Goal: Information Seeking & Learning: Learn about a topic

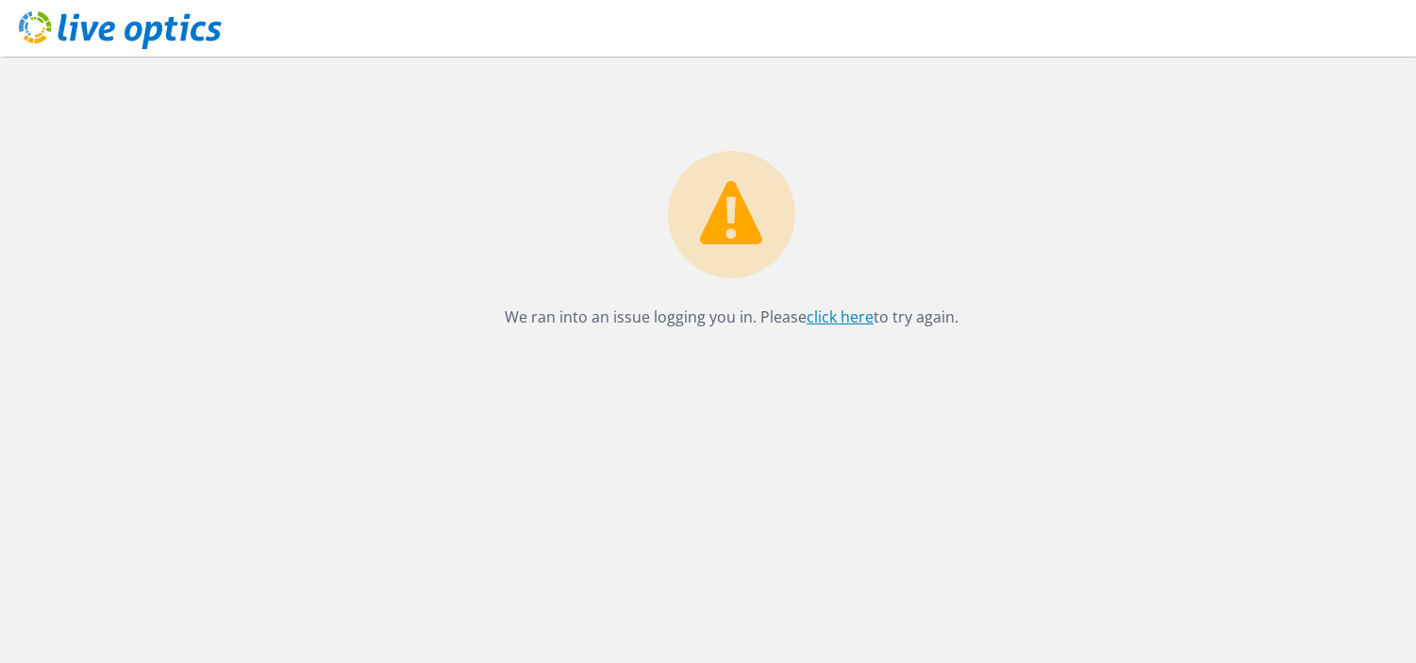
click at [824, 311] on link "click here" at bounding box center [840, 317] width 67 height 21
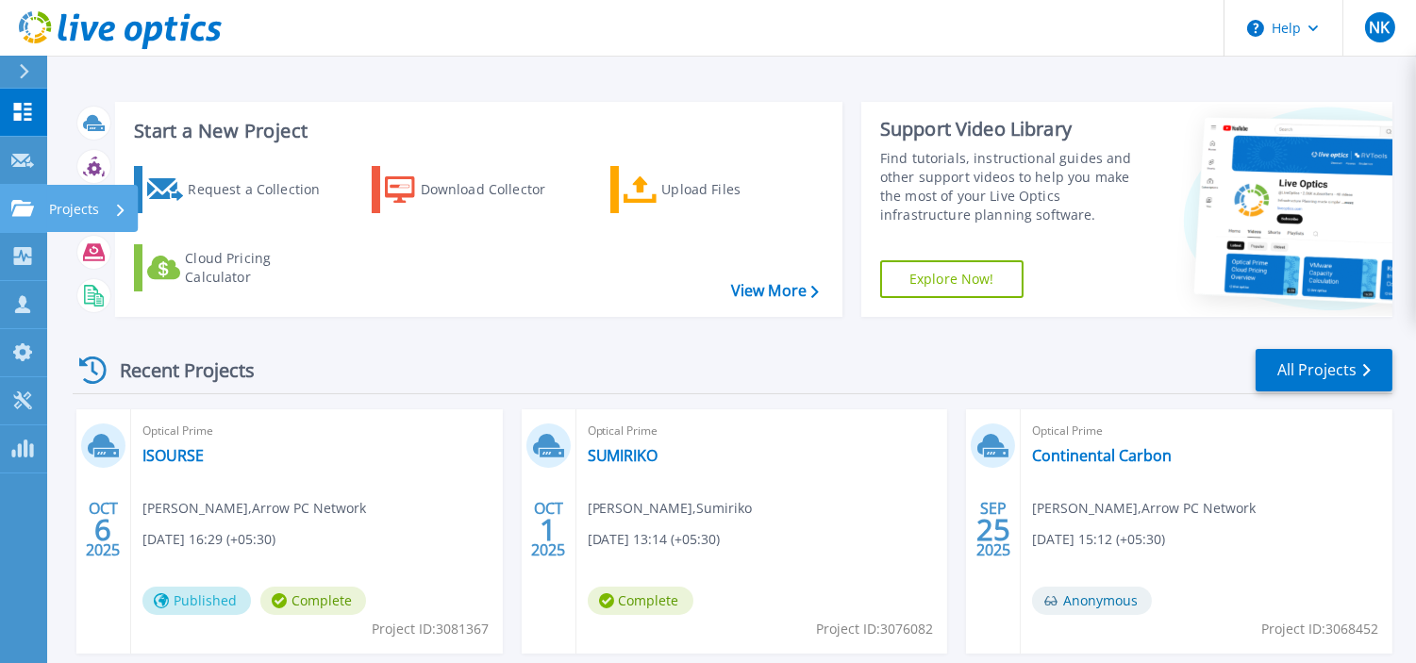
click at [63, 208] on p "Projects" at bounding box center [74, 209] width 50 height 49
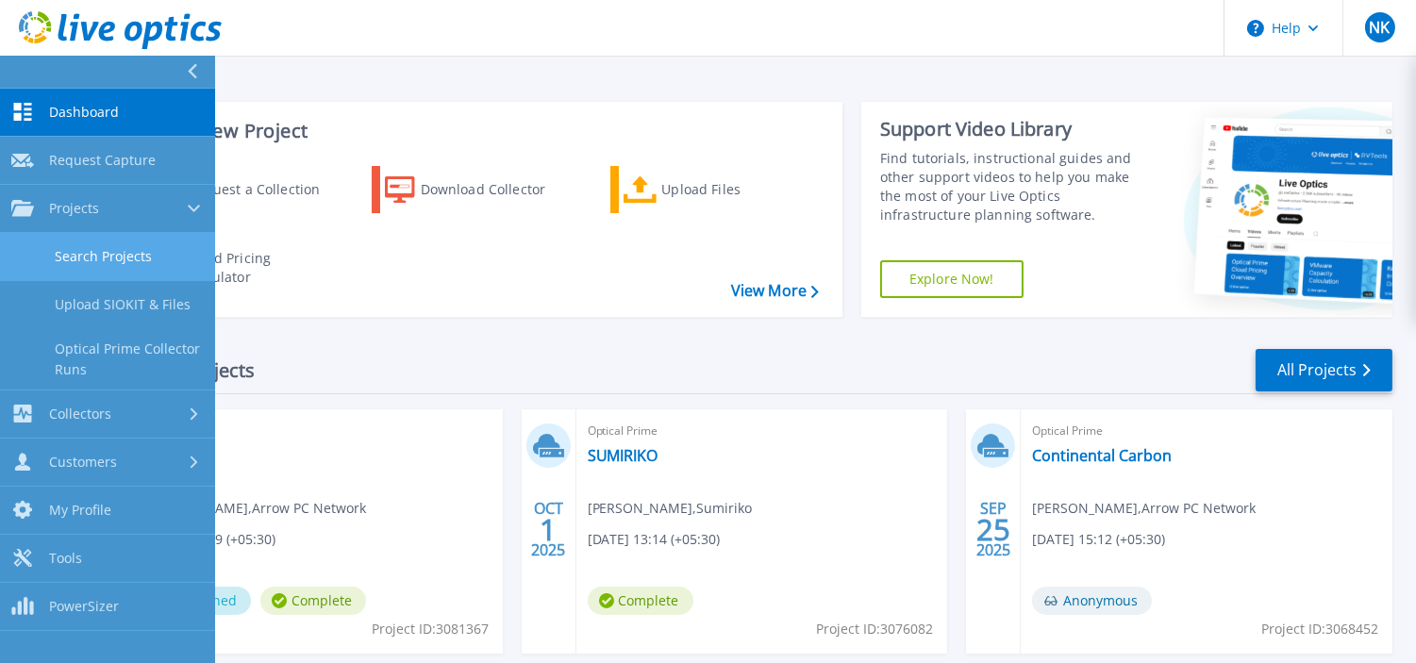
click at [75, 258] on link "Search Projects" at bounding box center [107, 257] width 215 height 48
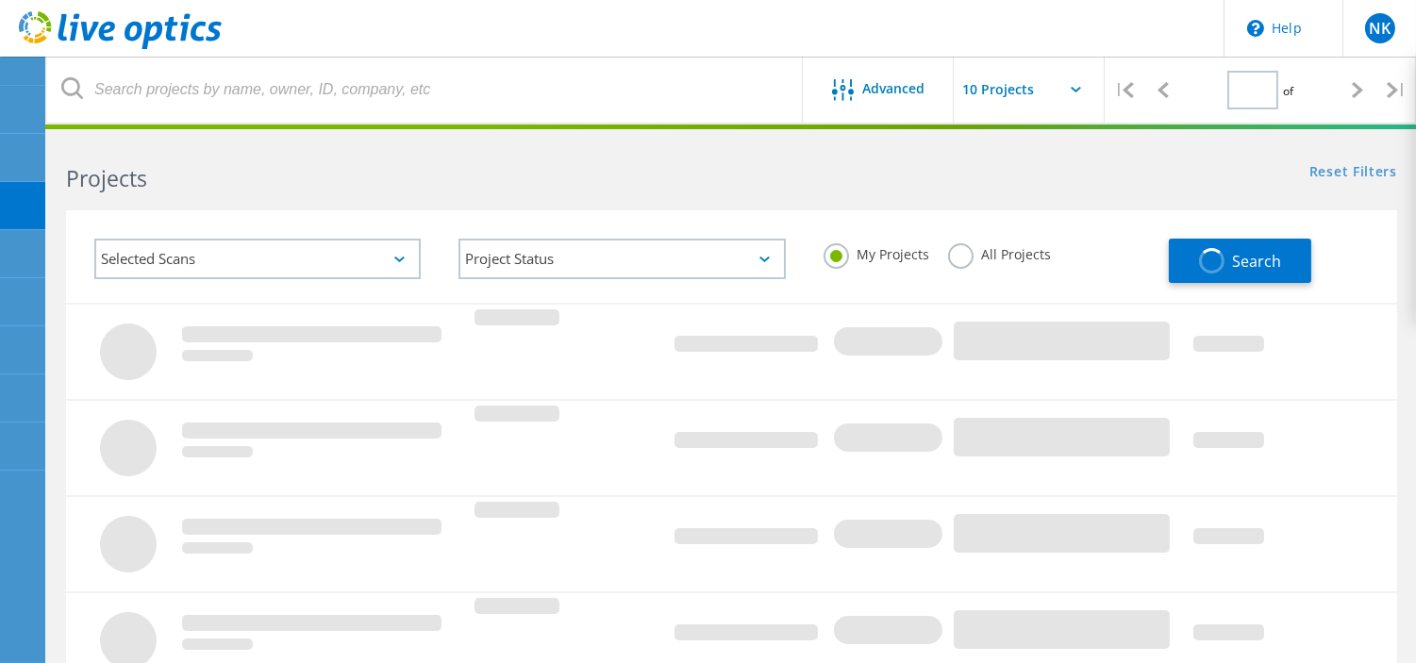
type input "1"
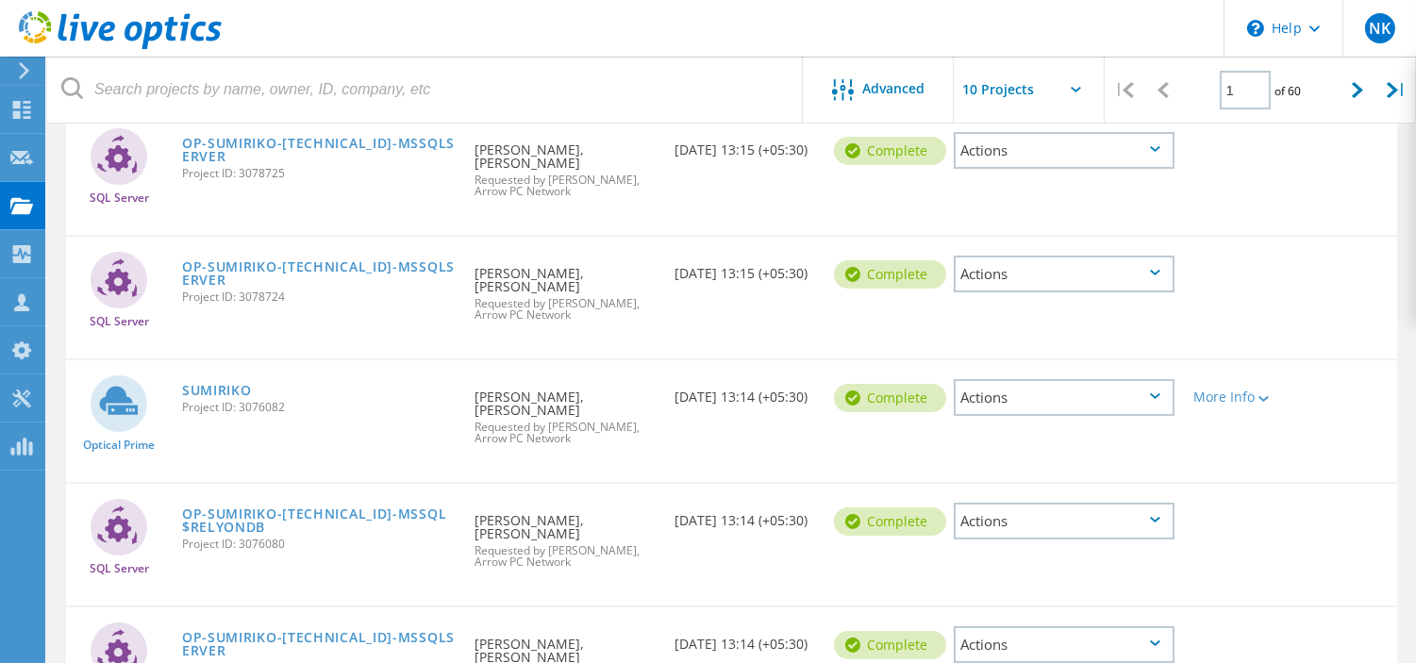
scroll to position [328, 0]
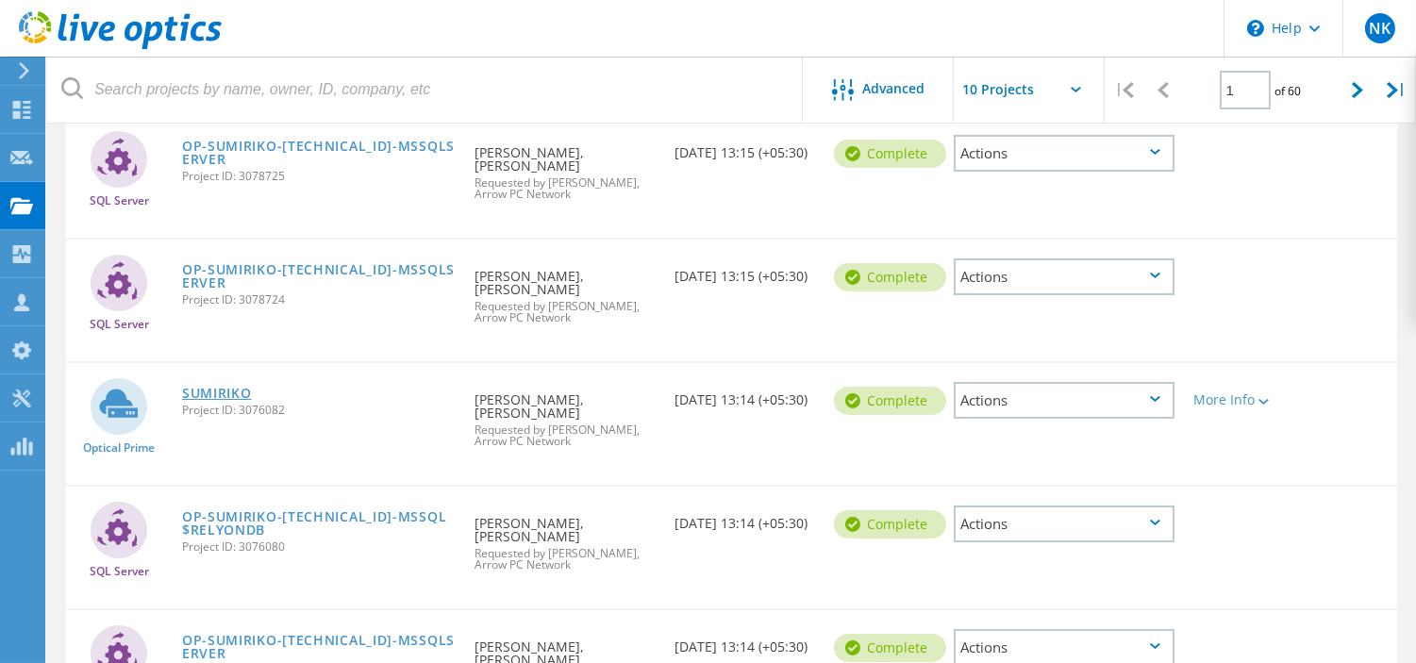
click at [217, 387] on link "SUMIRIKO" at bounding box center [217, 393] width 70 height 13
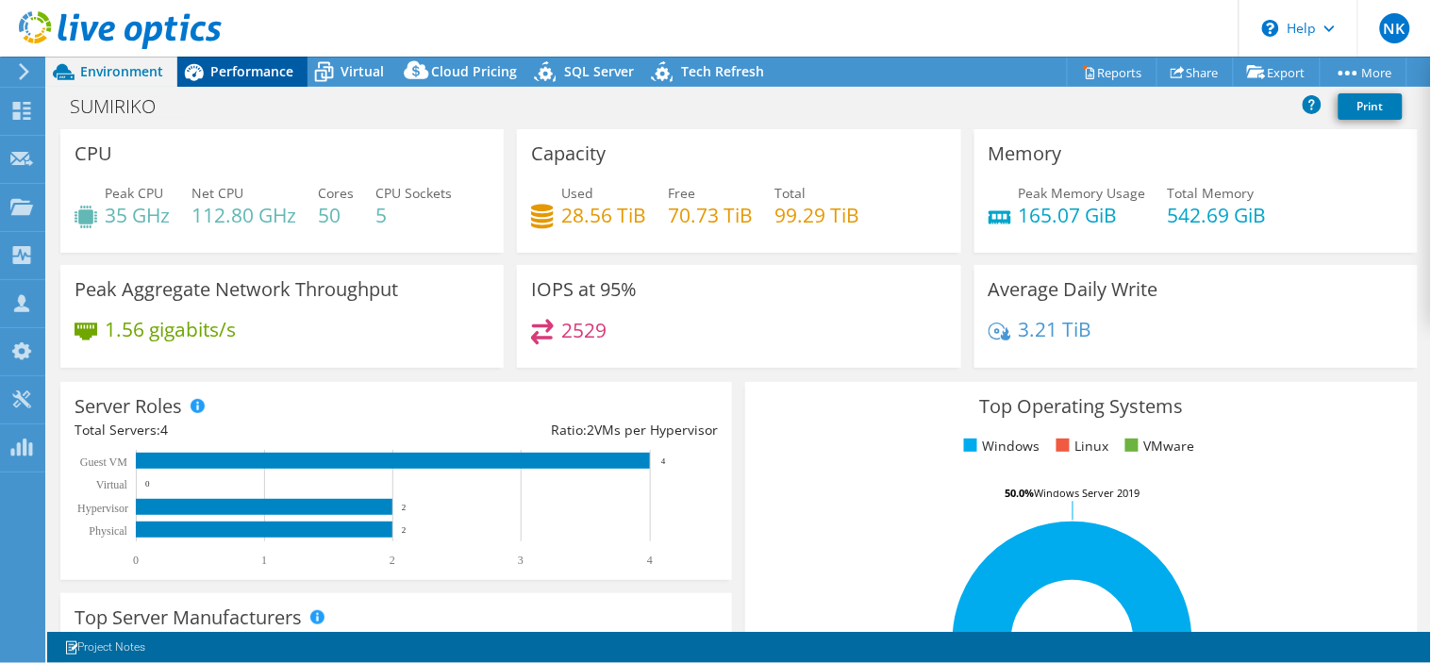
click at [231, 80] on div "Performance" at bounding box center [242, 72] width 130 height 30
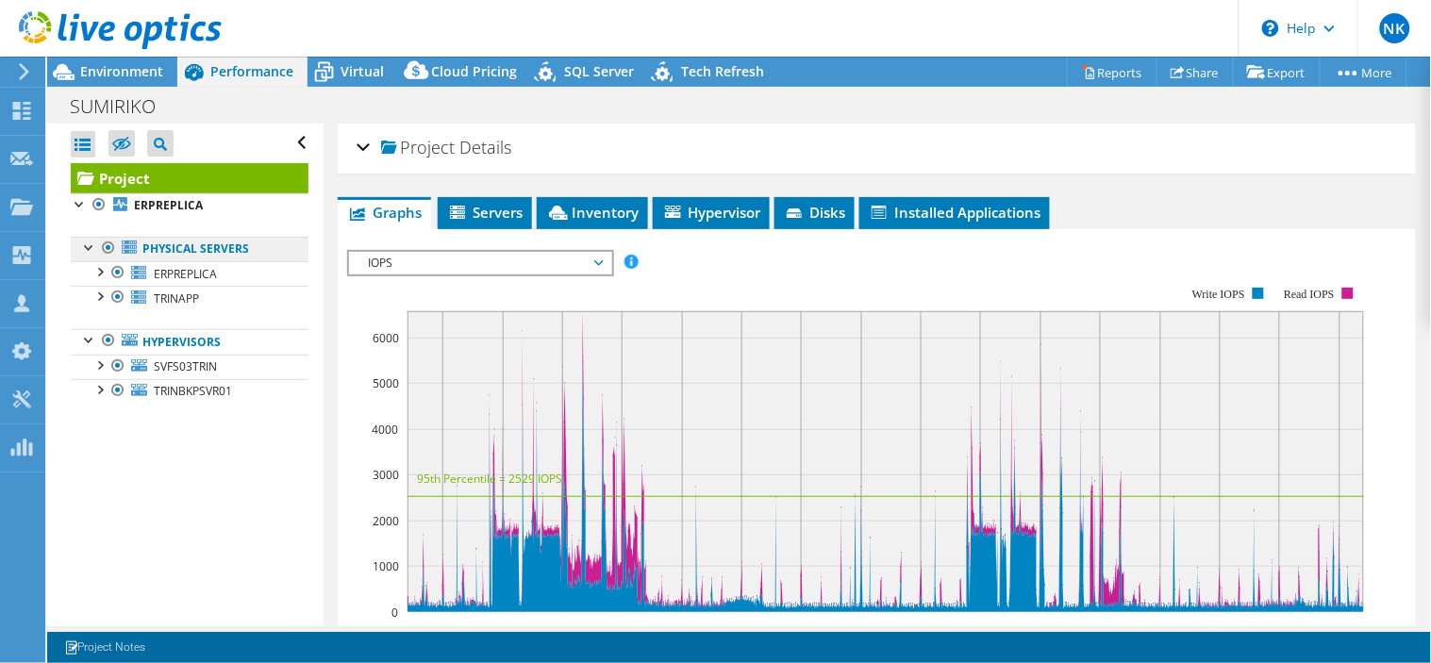
click at [203, 252] on link "Physical Servers" at bounding box center [190, 249] width 238 height 25
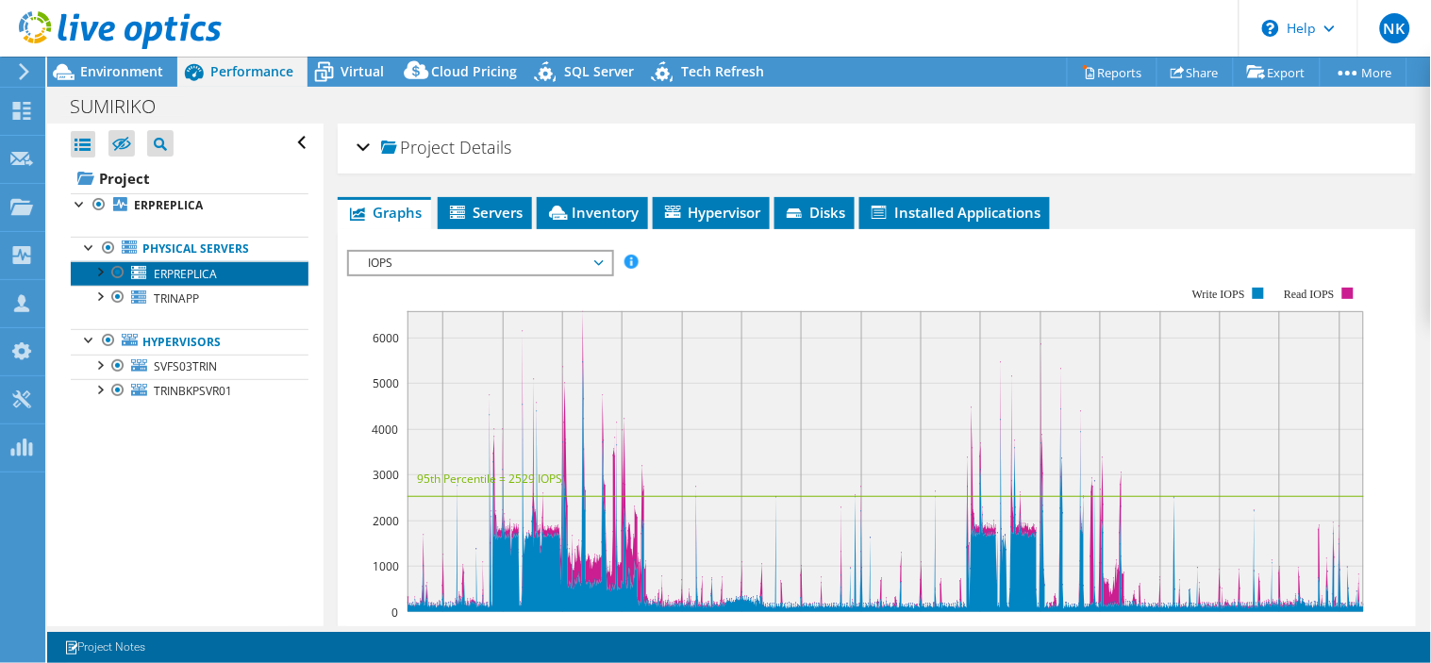
click at [171, 274] on span "ERPREPLICA" at bounding box center [185, 274] width 63 height 16
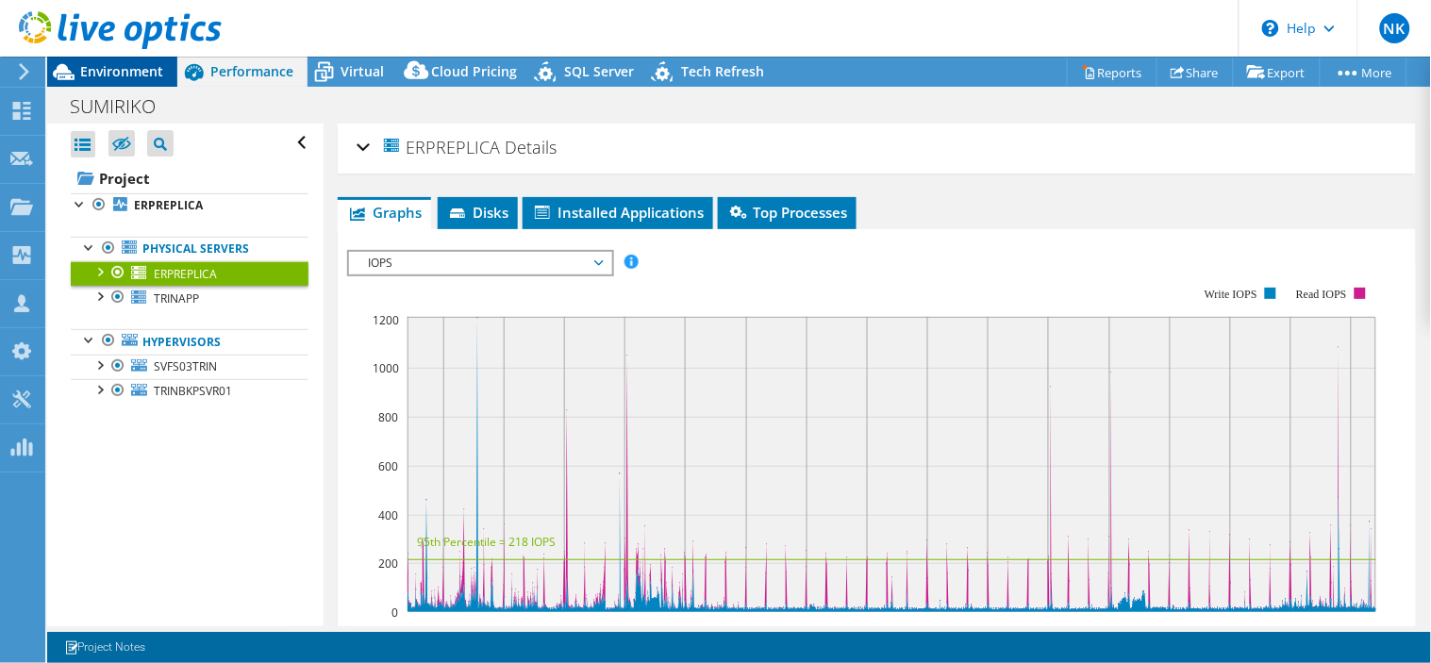
click at [107, 86] on div "Environment" at bounding box center [112, 72] width 130 height 30
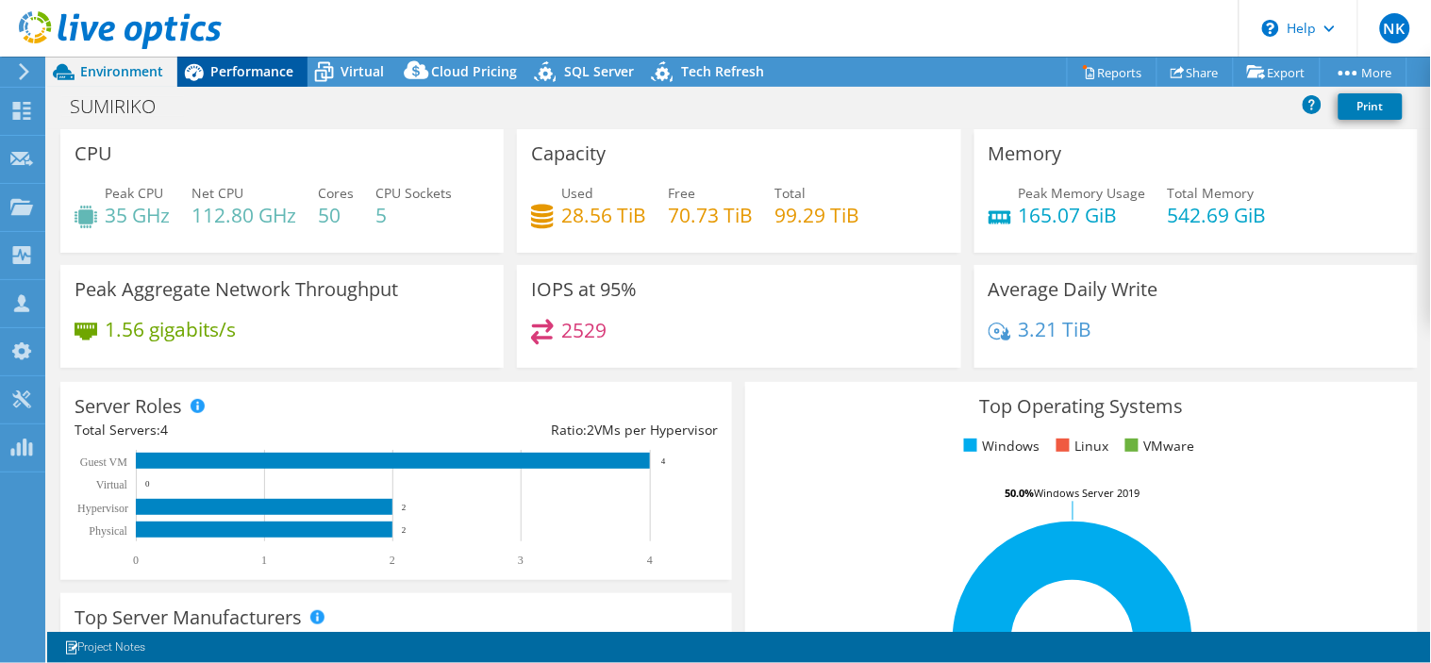
click at [256, 75] on span "Performance" at bounding box center [251, 71] width 83 height 18
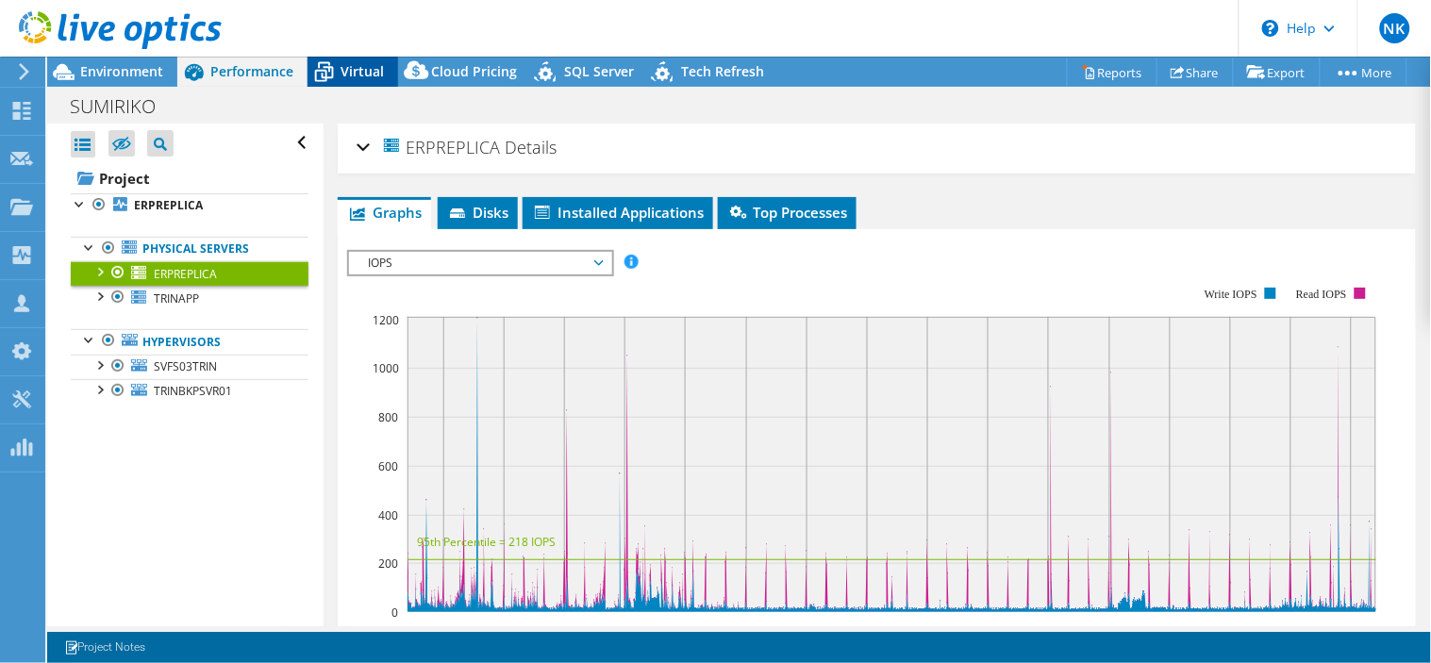
click at [360, 77] on span "Virtual" at bounding box center [362, 71] width 43 height 18
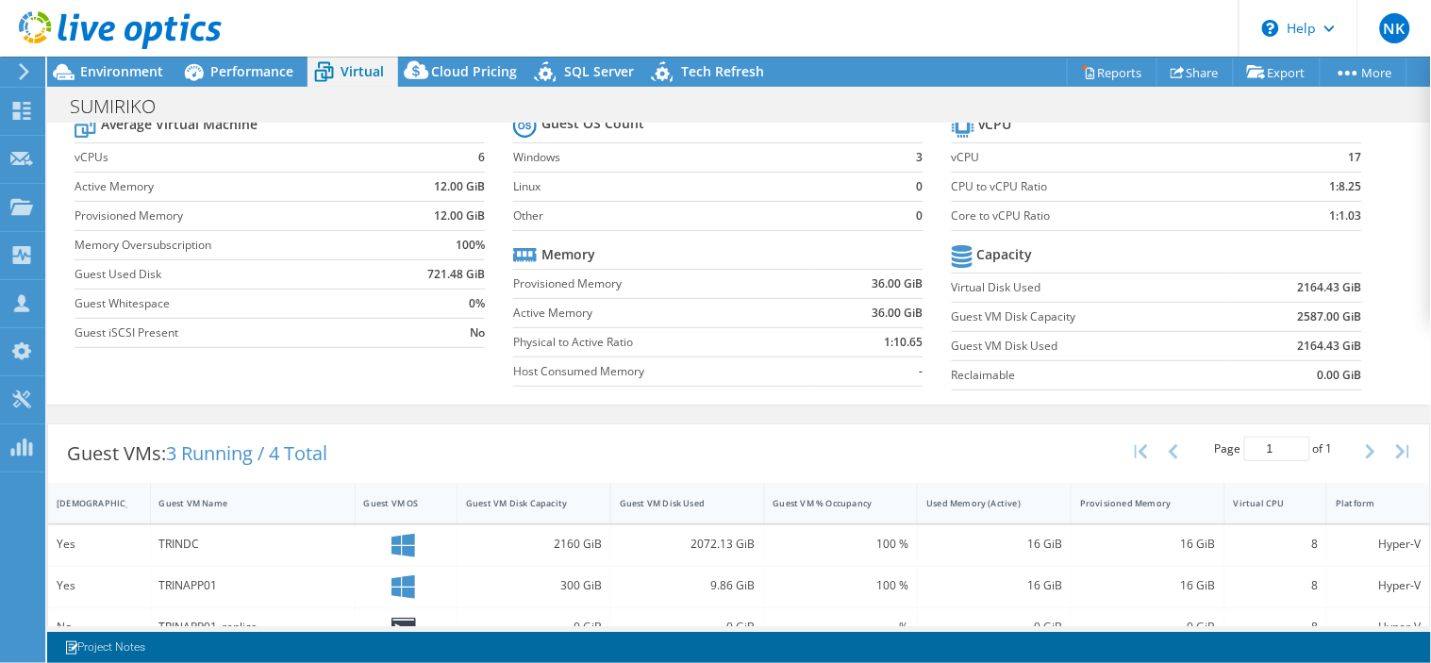
scroll to position [72, 0]
click at [1196, 75] on link "Share" at bounding box center [1195, 72] width 77 height 29
click at [1089, 69] on link "Reports" at bounding box center [1112, 72] width 91 height 29
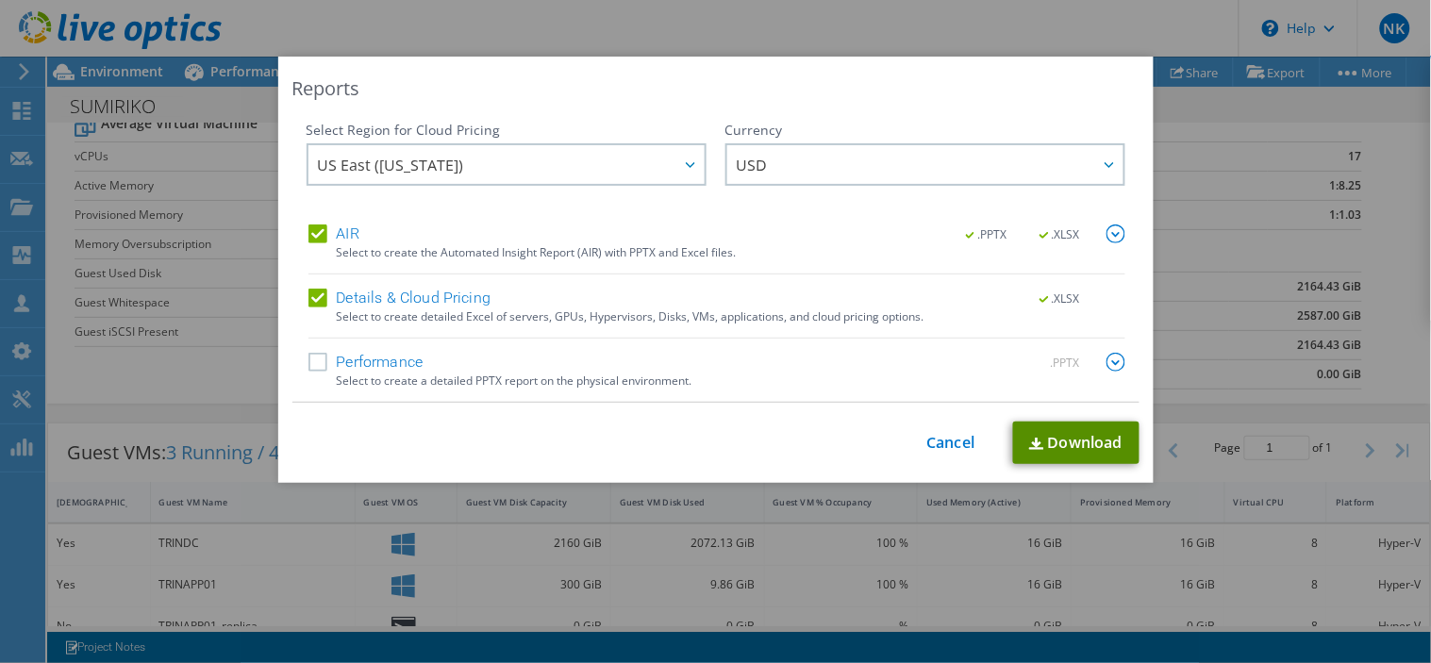
click at [1071, 437] on link "Download" at bounding box center [1076, 443] width 126 height 42
click at [996, 86] on div "Reports" at bounding box center [715, 88] width 847 height 26
click at [947, 440] on link "Cancel" at bounding box center [951, 443] width 48 height 18
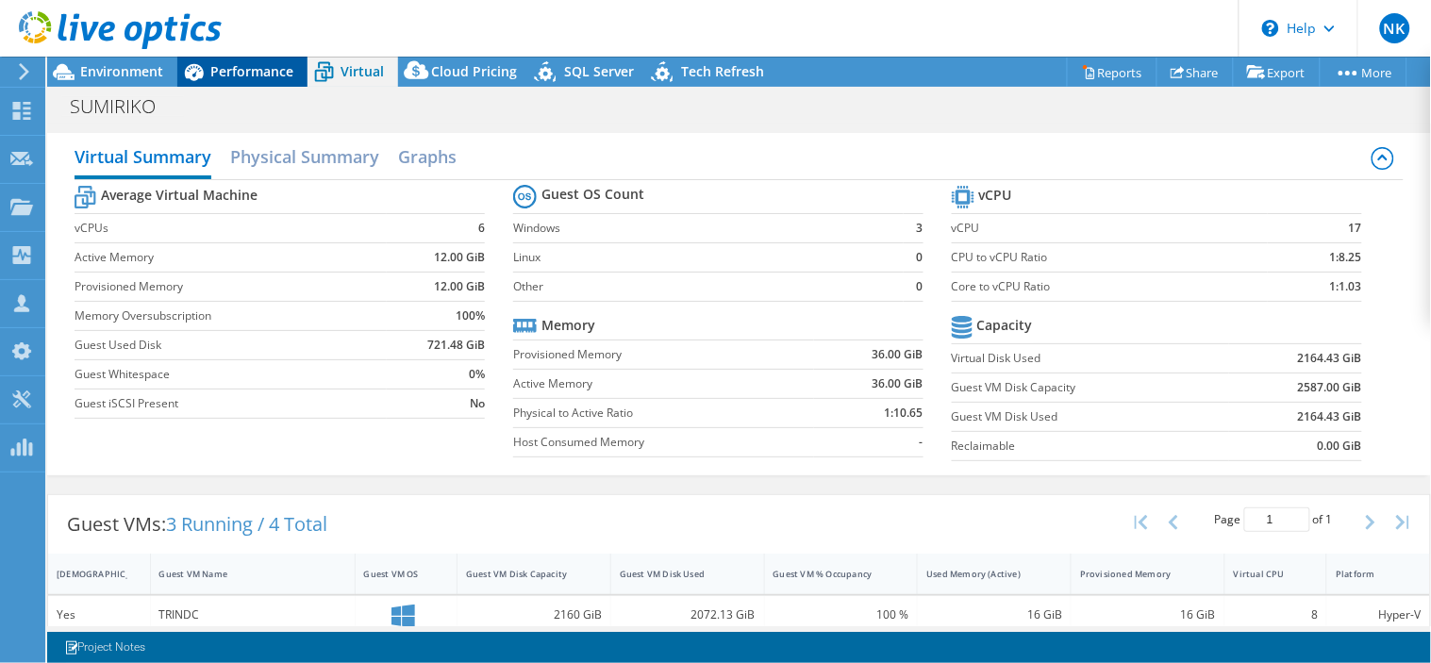
click at [230, 78] on span "Performance" at bounding box center [251, 71] width 83 height 18
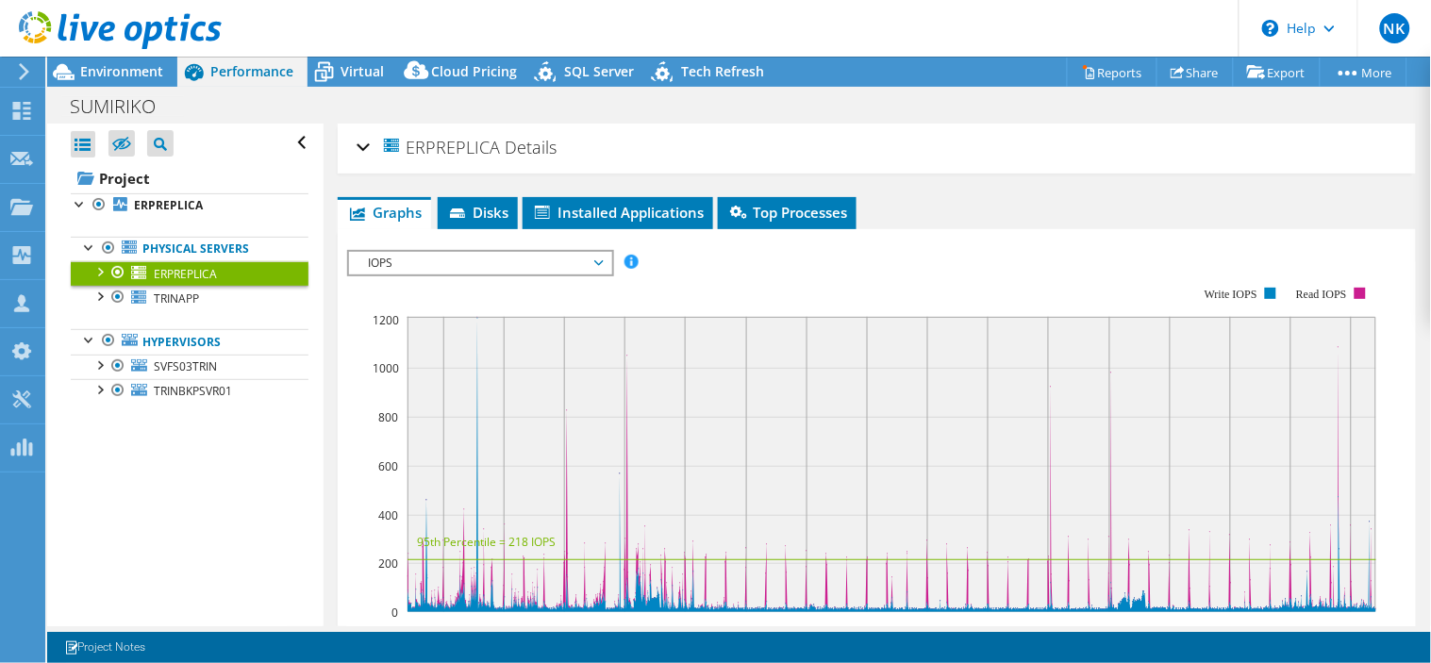
click at [579, 261] on span "IOPS" at bounding box center [479, 263] width 242 height 23
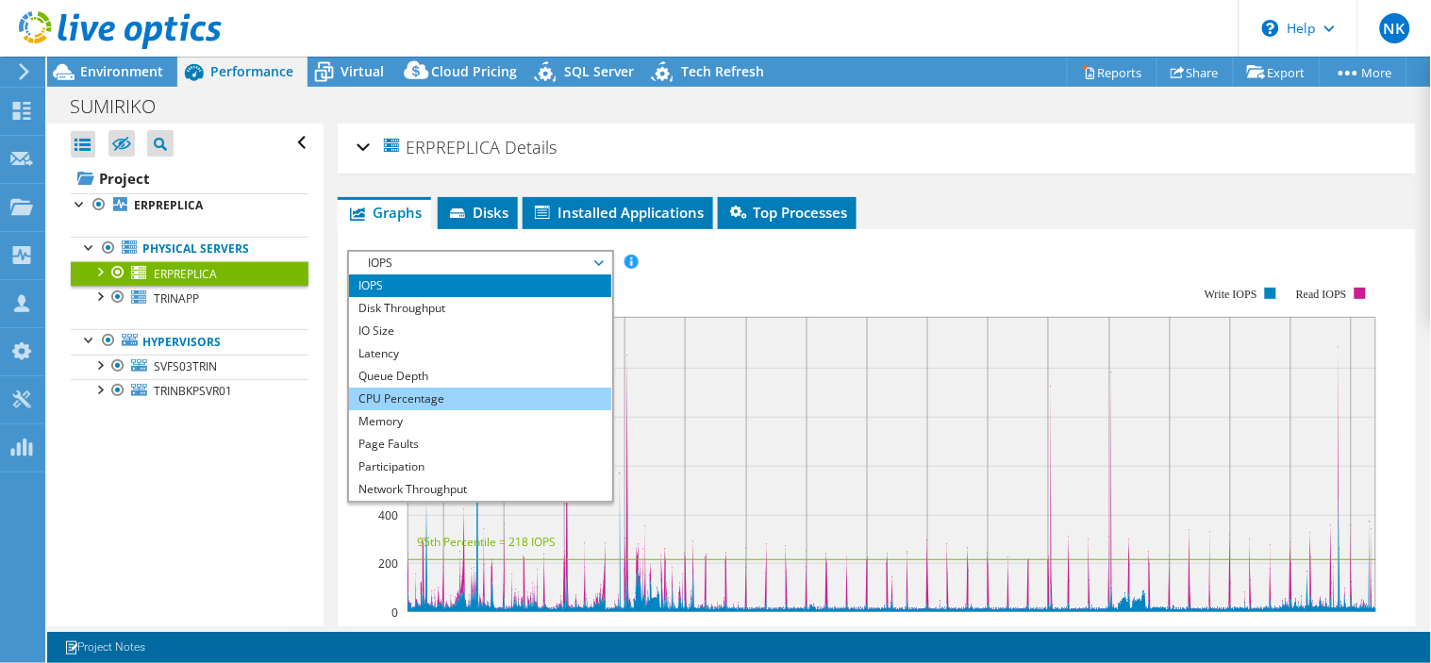
click at [416, 396] on li "CPU Percentage" at bounding box center [479, 399] width 261 height 23
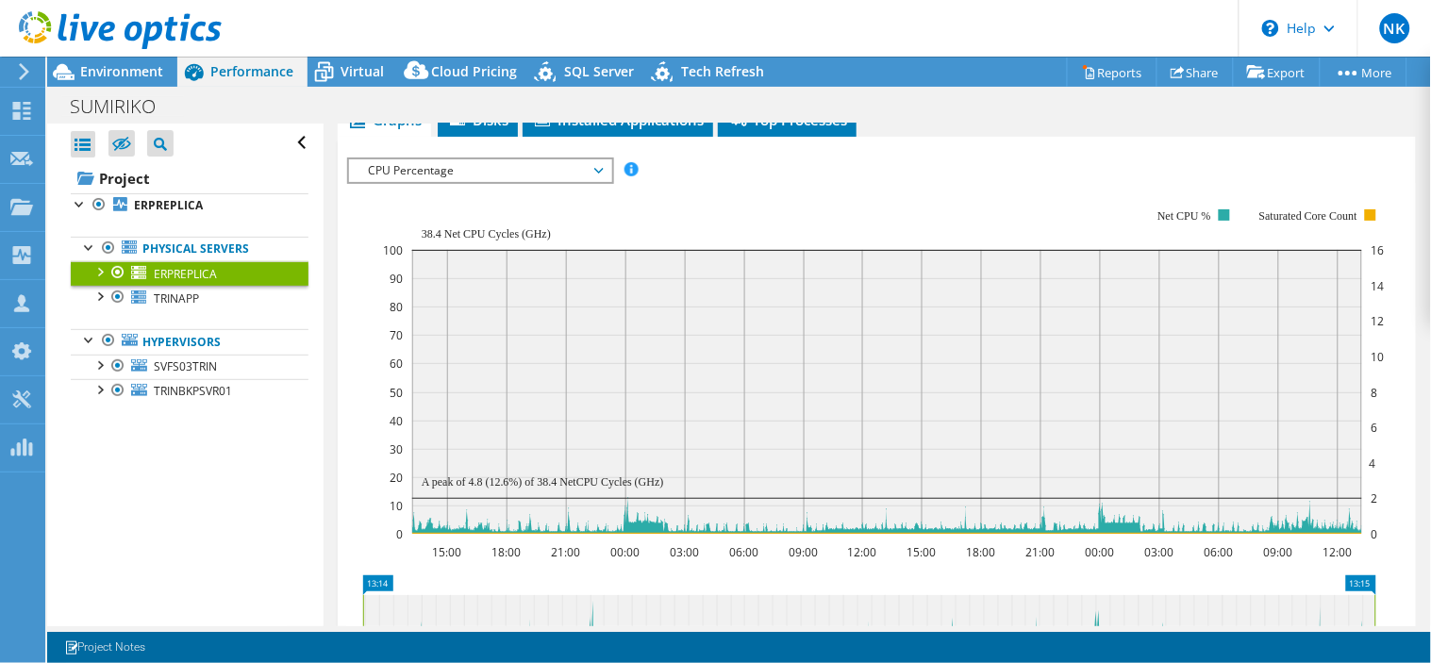
scroll to position [89, 0]
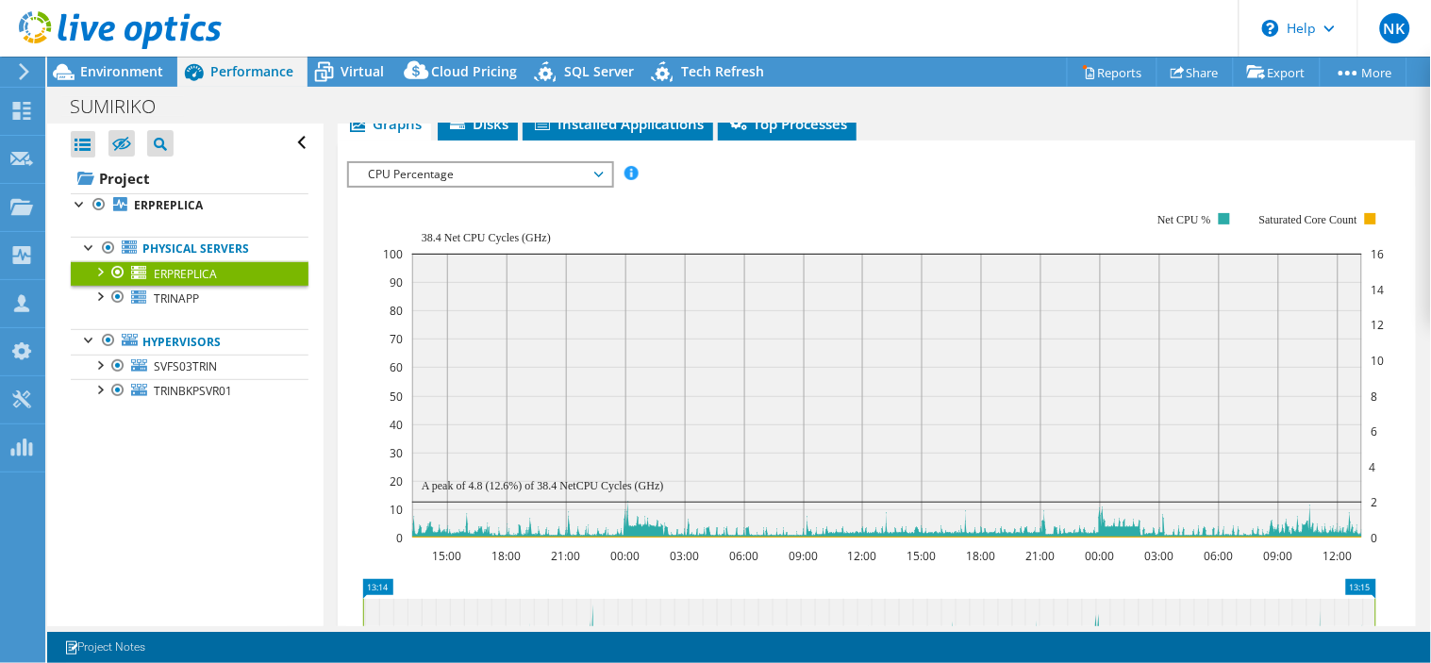
click at [590, 167] on span "CPU Percentage" at bounding box center [479, 174] width 242 height 23
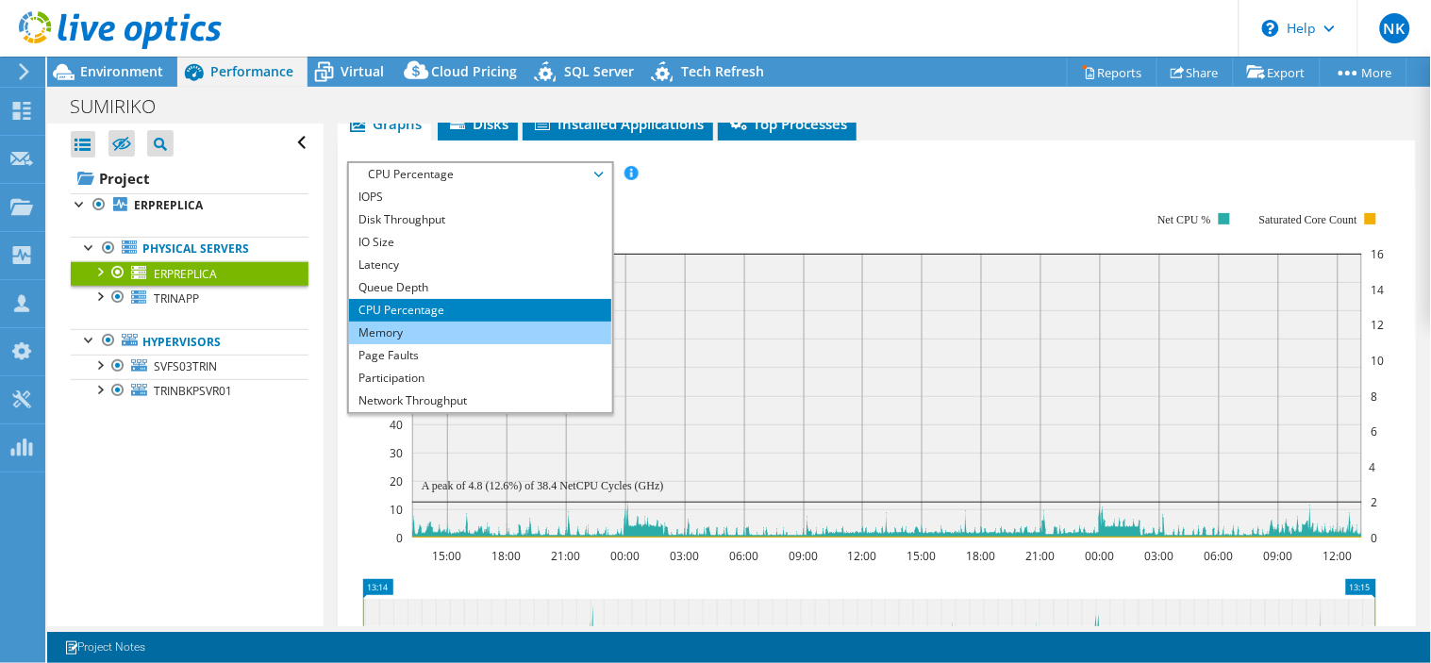
click at [399, 327] on li "Memory" at bounding box center [479, 333] width 261 height 23
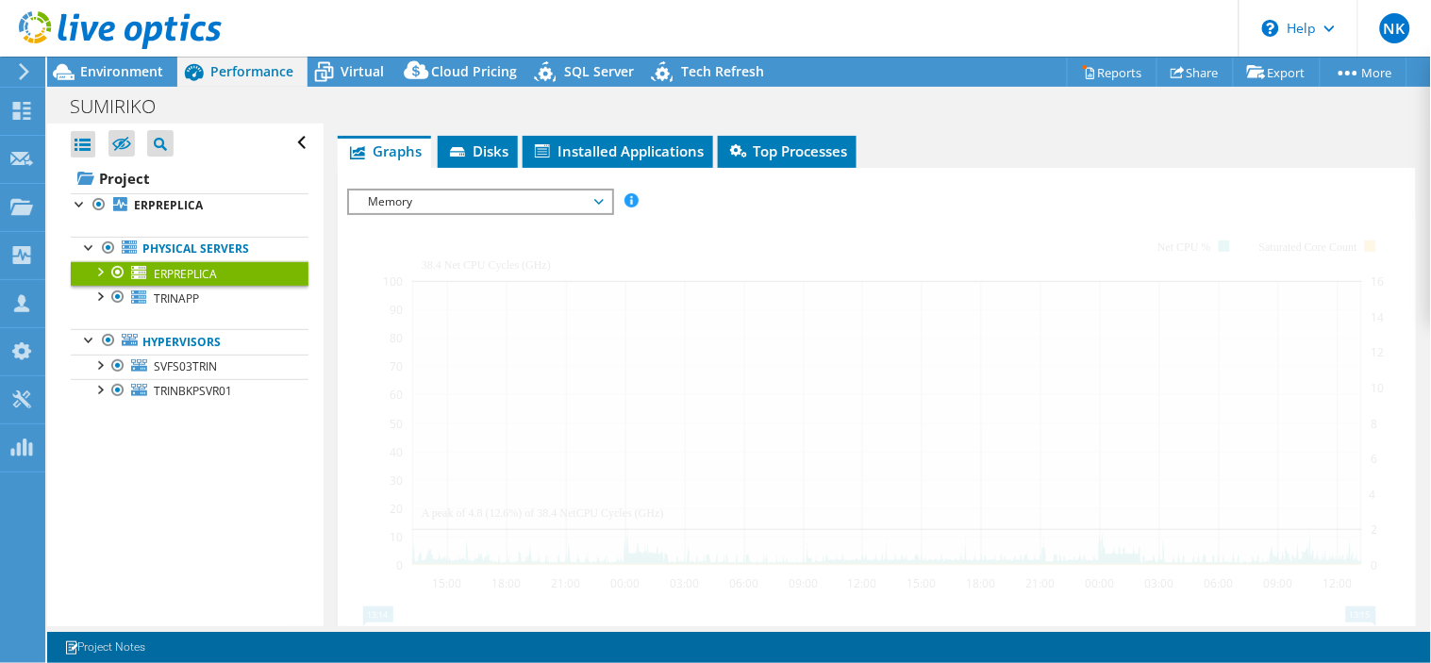
scroll to position [0, 0]
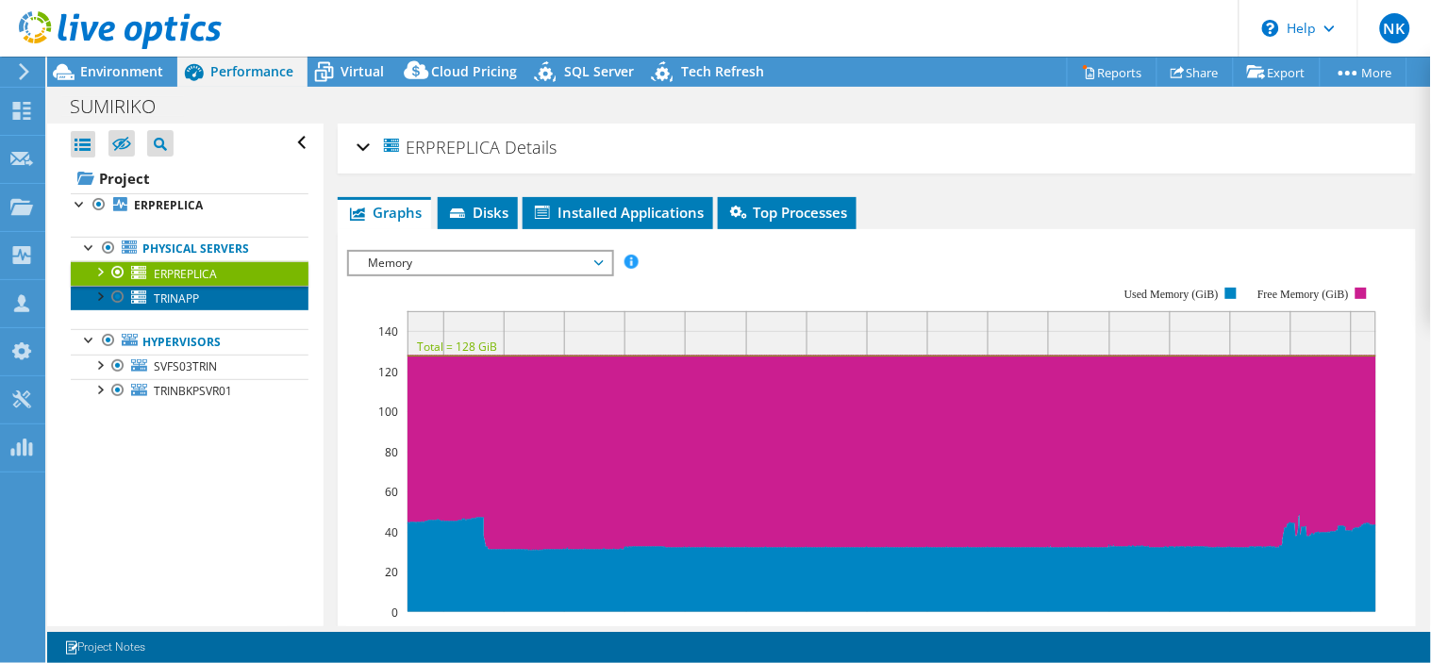
click at [170, 299] on span "TRINAPP" at bounding box center [176, 299] width 45 height 16
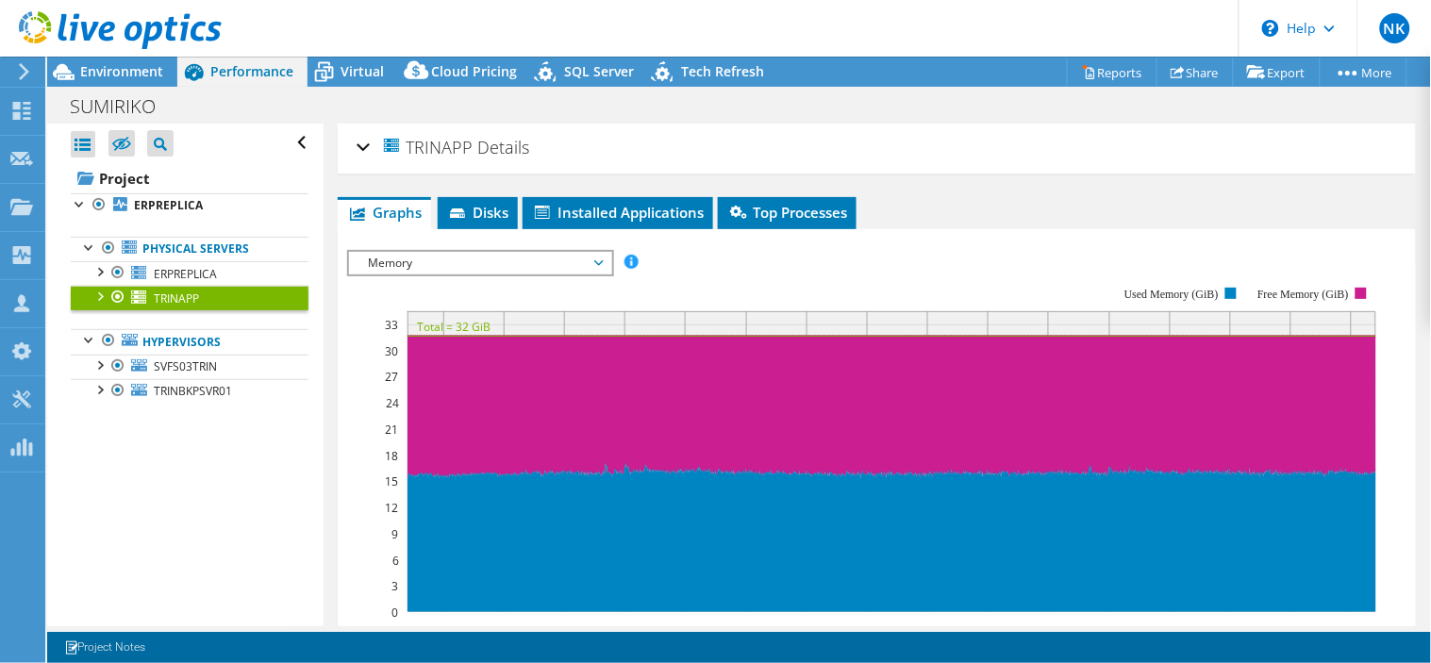
click at [564, 262] on span "Memory" at bounding box center [479, 263] width 242 height 23
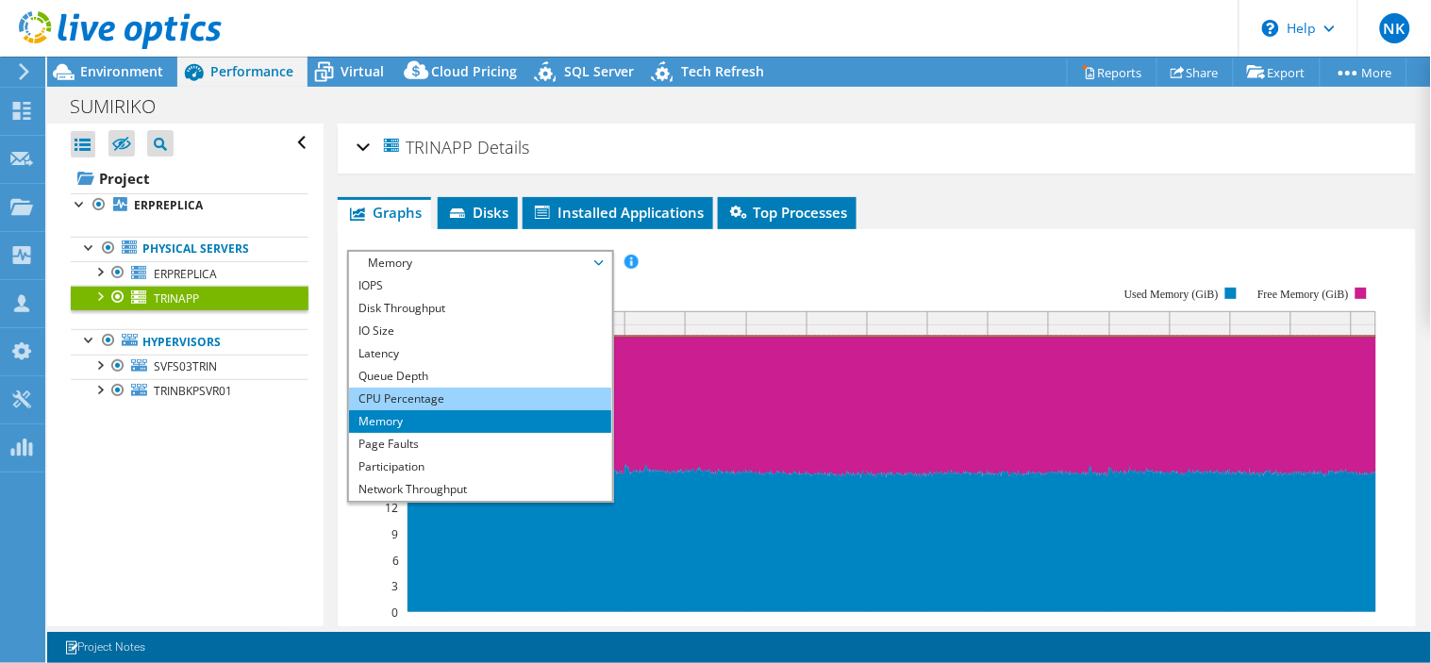
click at [396, 394] on li "CPU Percentage" at bounding box center [479, 399] width 261 height 23
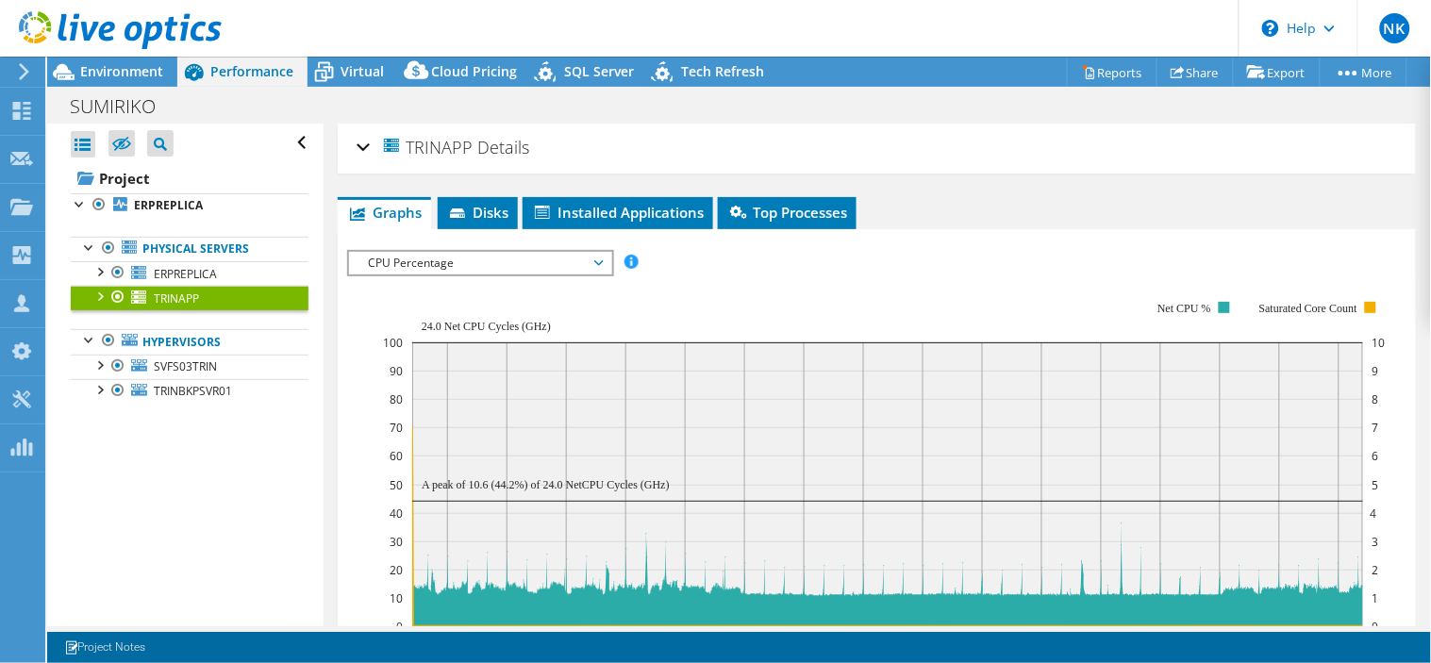
click at [493, 256] on span "CPU Percentage" at bounding box center [479, 263] width 242 height 23
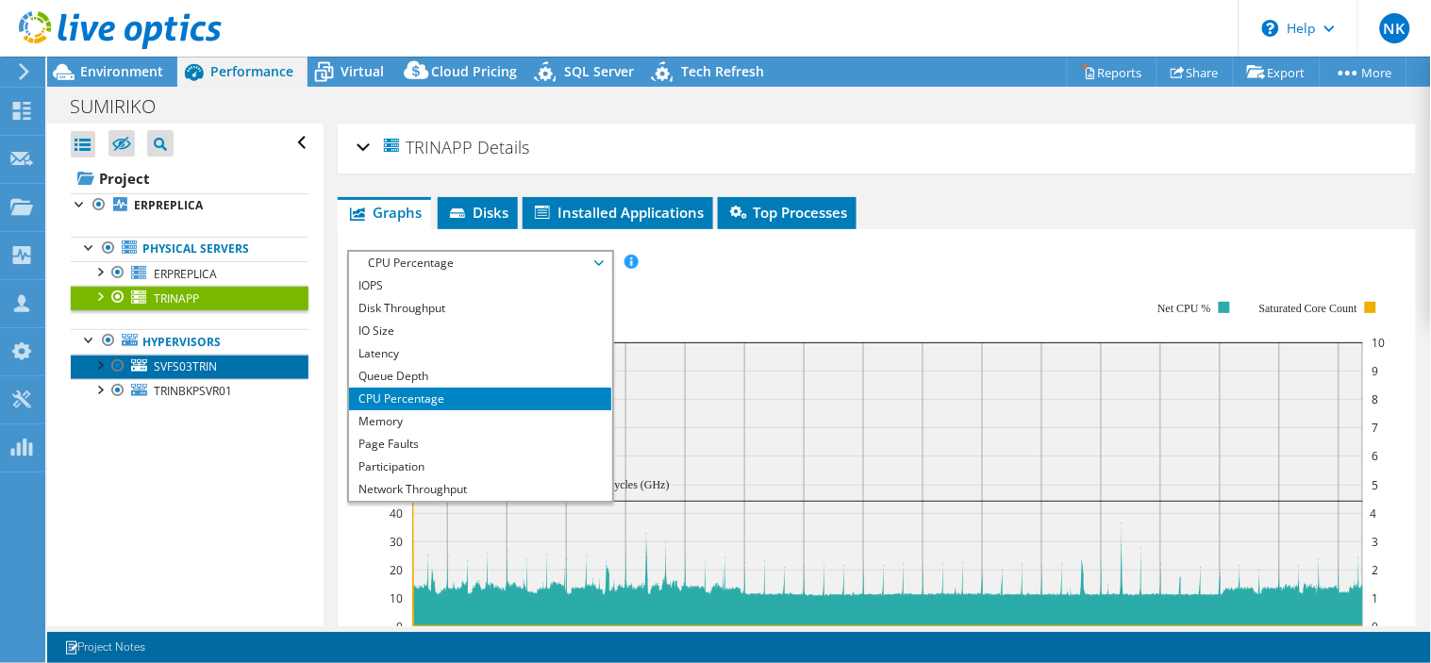
click at [191, 364] on span "SVFS03TRIN" at bounding box center [185, 366] width 63 height 16
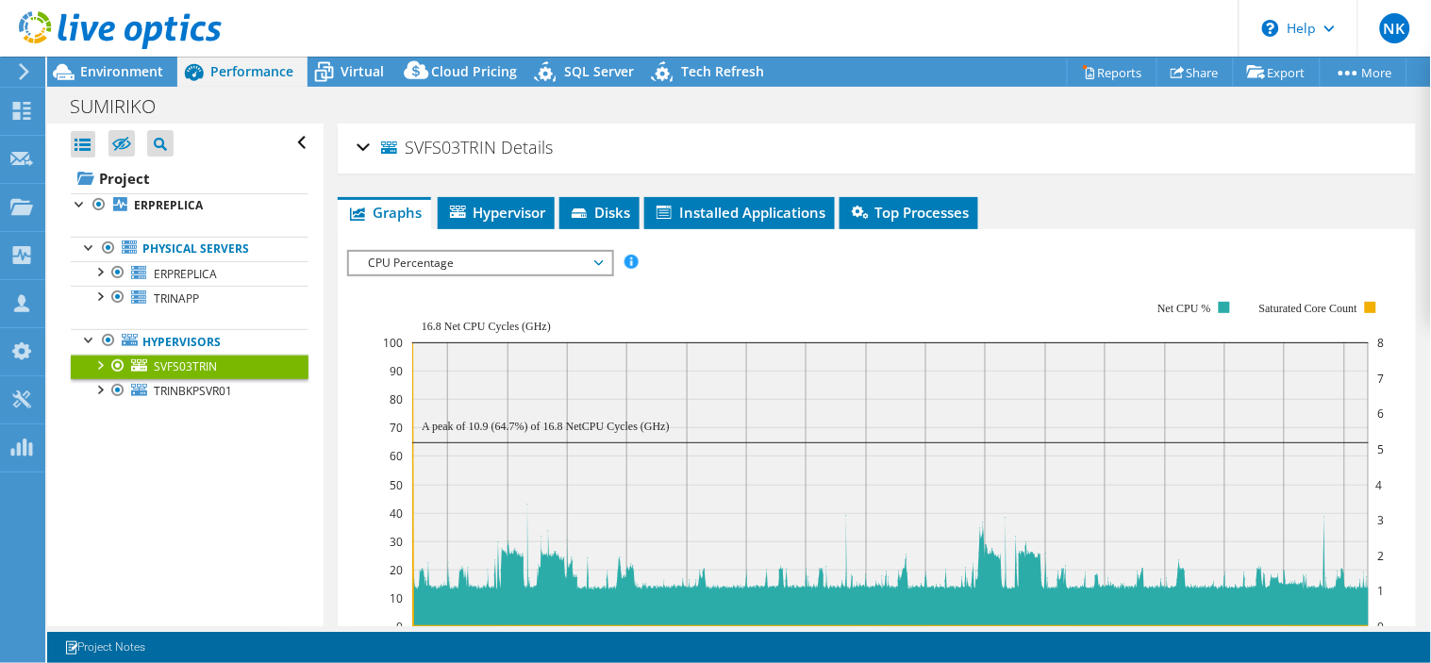
click at [365, 145] on div "SVFS03TRIN Details" at bounding box center [877, 148] width 1041 height 41
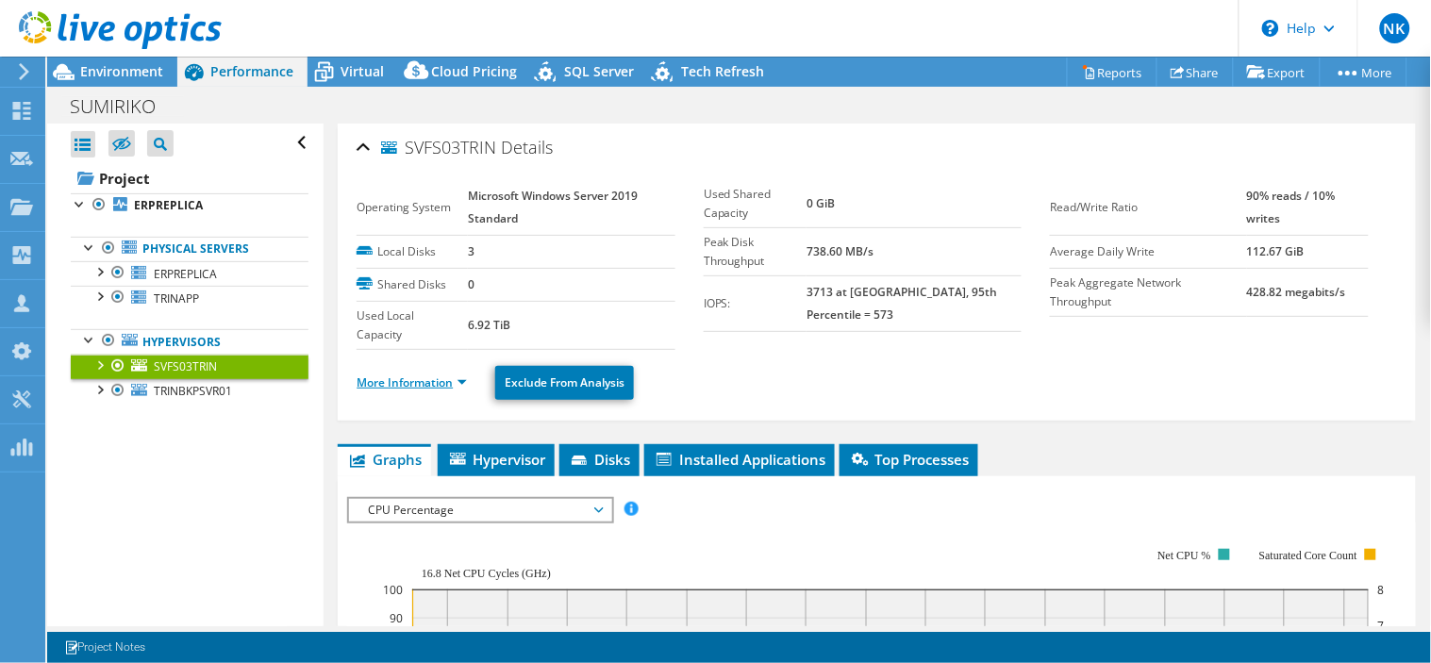
click at [454, 384] on link "More Information" at bounding box center [412, 383] width 110 height 16
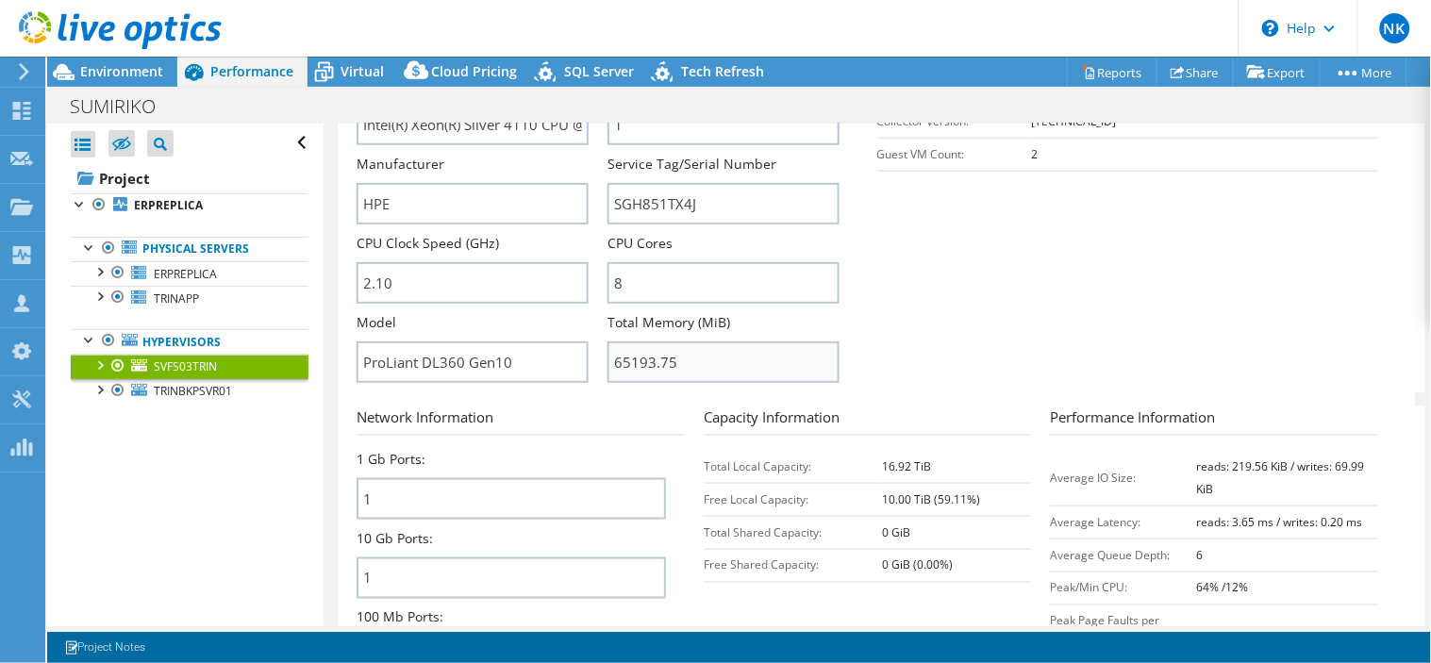
scroll to position [493, 0]
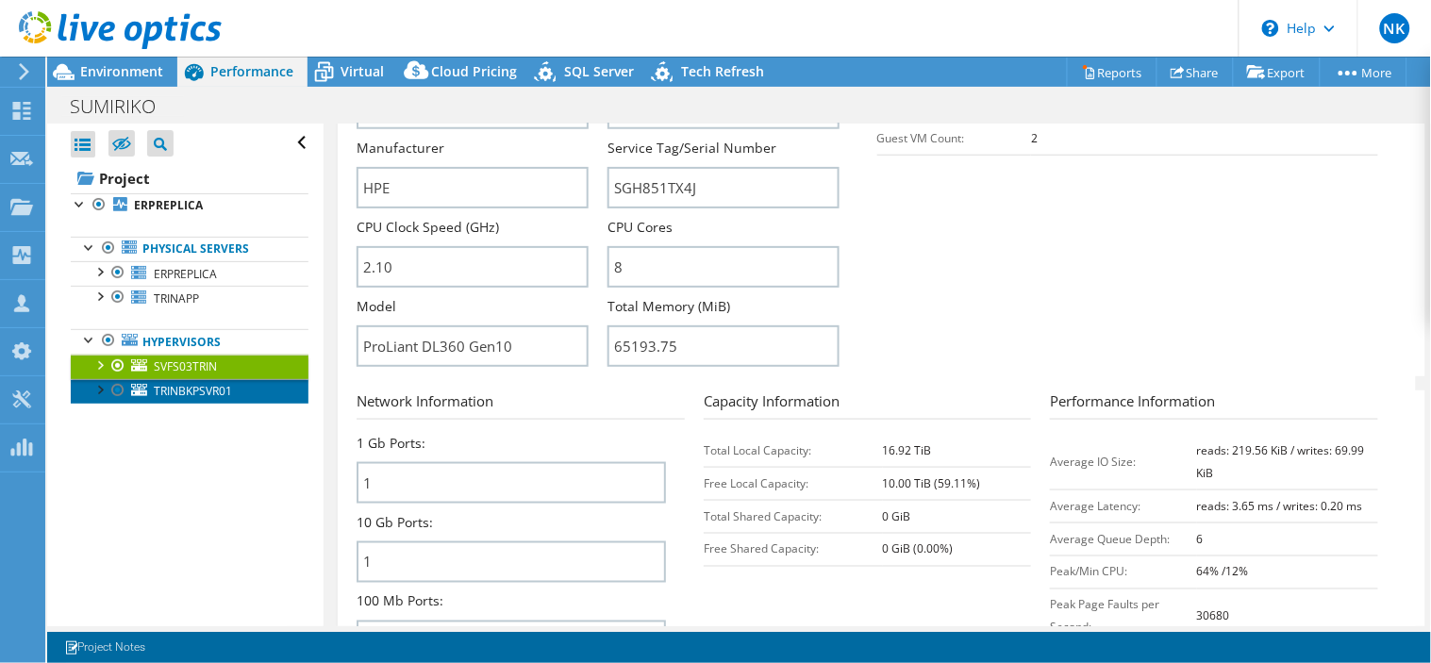
click at [181, 389] on span "TRINBKPSVR01" at bounding box center [193, 391] width 78 height 16
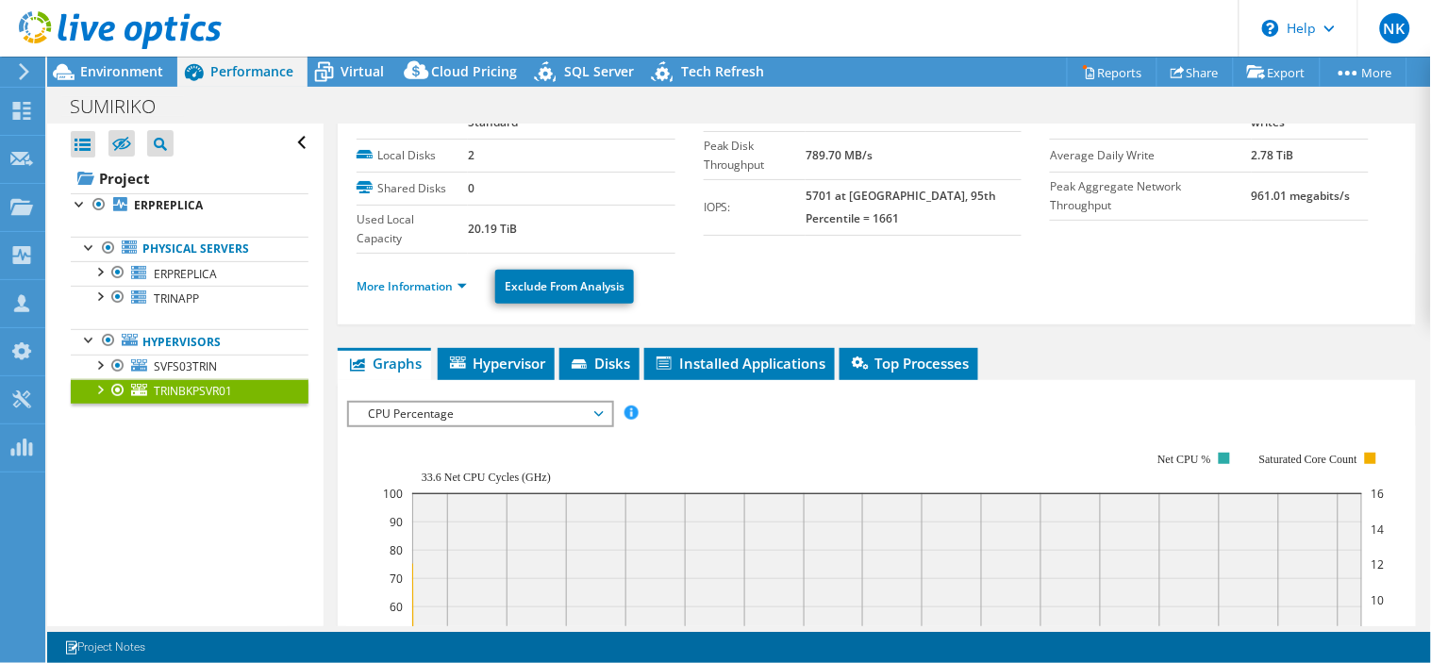
scroll to position [95, 0]
click at [543, 410] on span "CPU Percentage" at bounding box center [479, 415] width 242 height 23
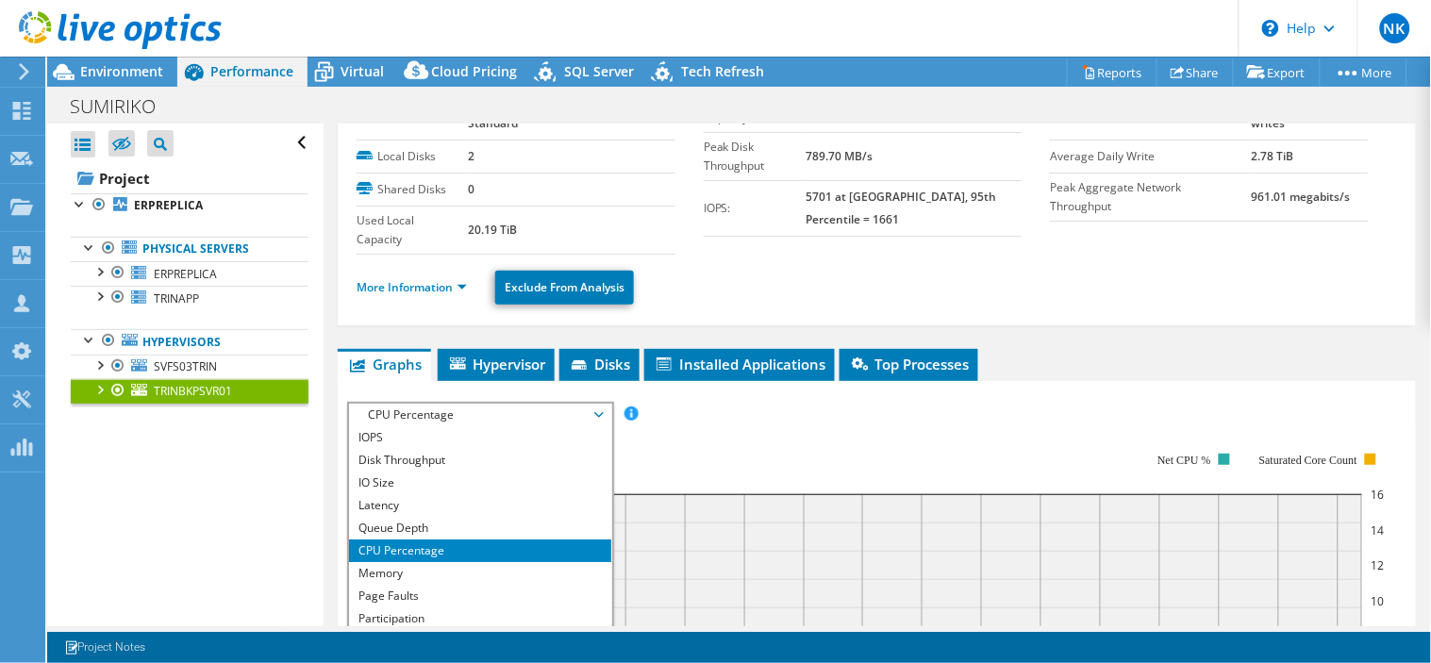
click at [403, 547] on li "CPU Percentage" at bounding box center [479, 551] width 261 height 23
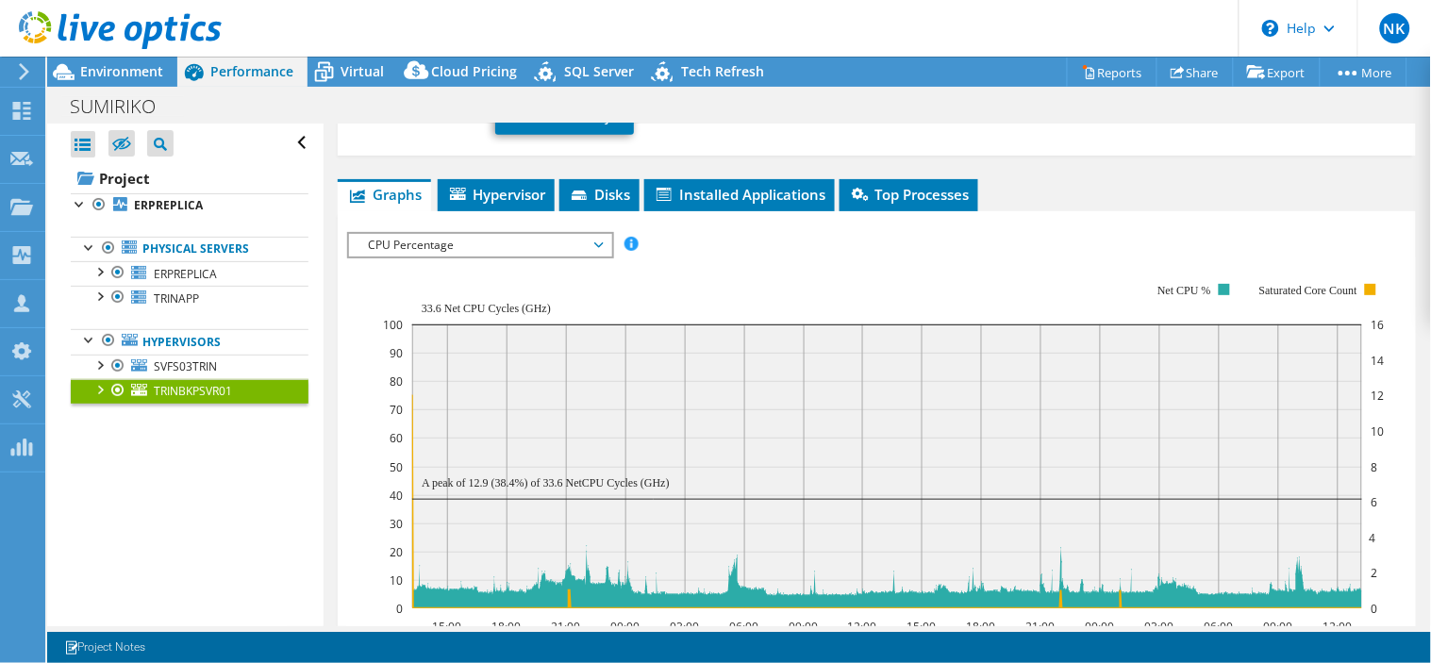
scroll to position [266, 0]
click at [108, 72] on span "Environment" at bounding box center [121, 71] width 83 height 18
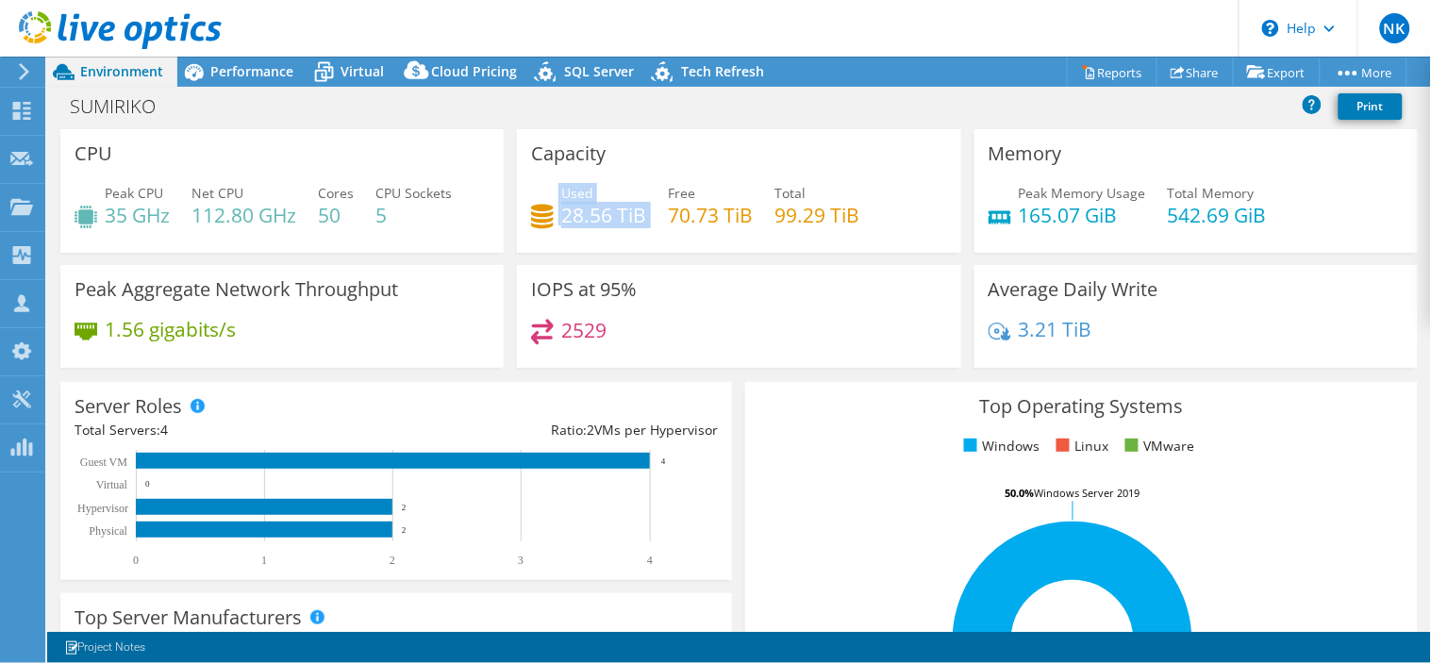
drag, startPoint x: 554, startPoint y: 213, endPoint x: 642, endPoint y: 210, distance: 88.7
click at [642, 210] on div "Used 28.56 TiB Free 70.73 TiB Total 99.29 TiB" at bounding box center [738, 213] width 415 height 61
click at [655, 238] on div "Used 28.56 TiB Free 70.73 TiB Total 99.29 TiB" at bounding box center [738, 213] width 415 height 61
click at [555, 209] on div "Used 28.56 TiB" at bounding box center [588, 204] width 115 height 42
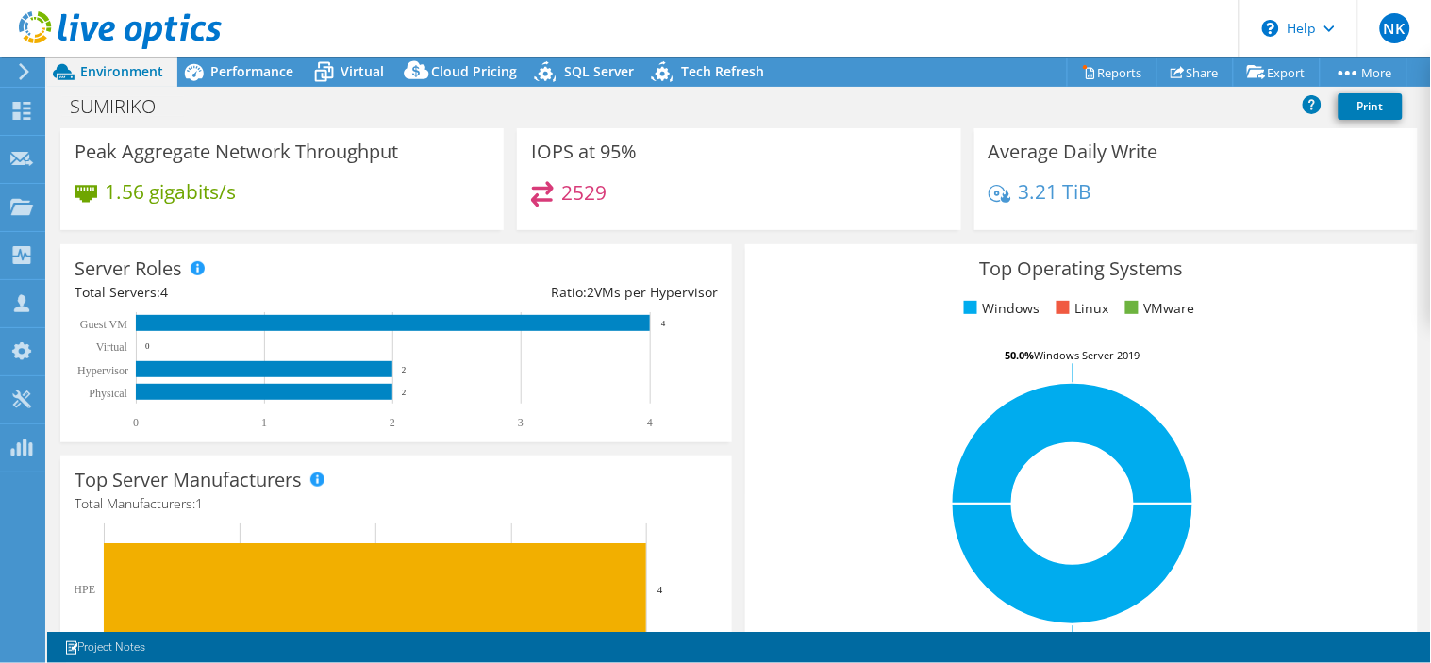
scroll to position [0, 0]
